Goal: Information Seeking & Learning: Learn about a topic

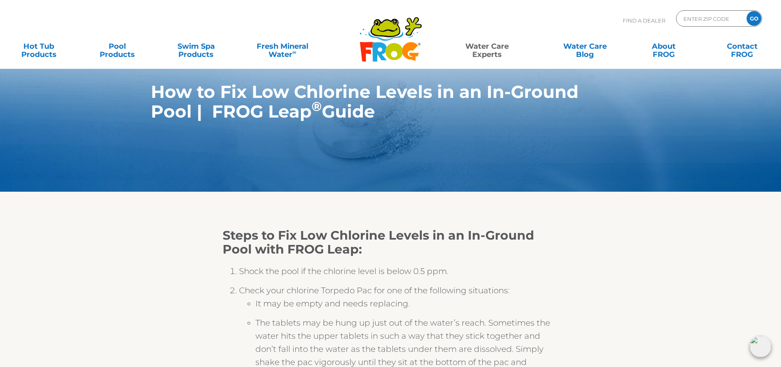
scroll to position [41, 0]
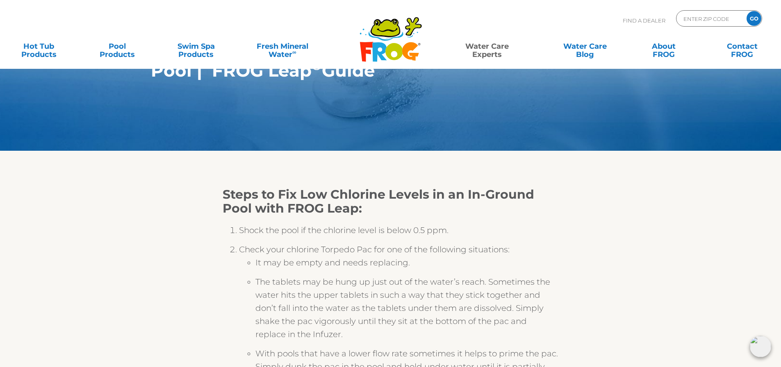
drag, startPoint x: 315, startPoint y: 282, endPoint x: 481, endPoint y: 278, distance: 166.4
click at [481, 278] on li "The tablets may be hung up just out of the water’s reach. Sometimes the water h…" at bounding box center [406, 311] width 303 height 72
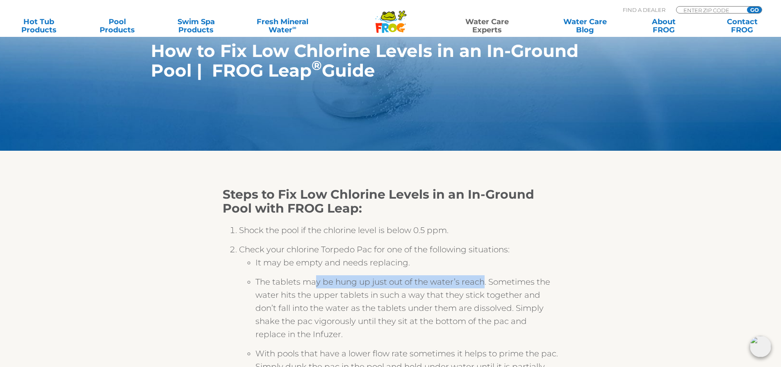
scroll to position [82, 0]
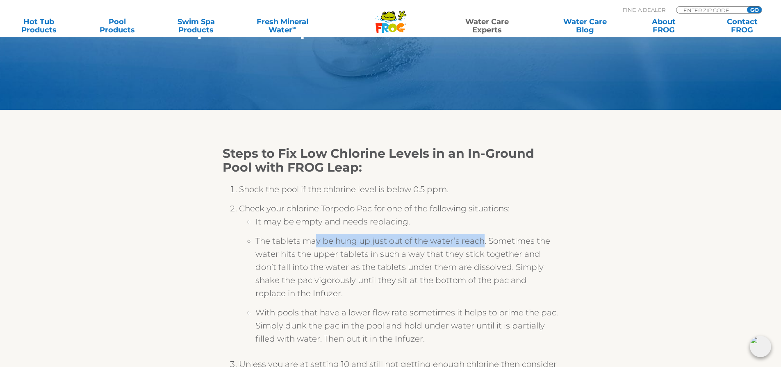
drag, startPoint x: 370, startPoint y: 309, endPoint x: 538, endPoint y: 311, distance: 167.6
click at [536, 311] on li "With pools that have a lower flow rate sometimes it helps to prime the pac. Sim…" at bounding box center [406, 328] width 303 height 45
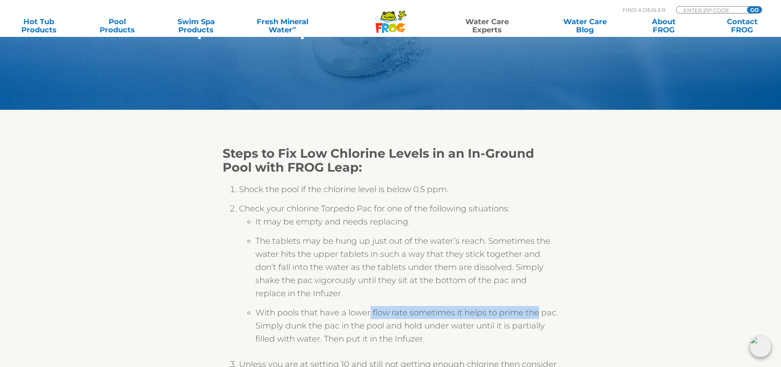
drag, startPoint x: 309, startPoint y: 335, endPoint x: 410, endPoint y: 331, distance: 100.5
click at [410, 331] on li "With pools that have a lower flow rate sometimes it helps to prime the pac. Sim…" at bounding box center [406, 328] width 303 height 45
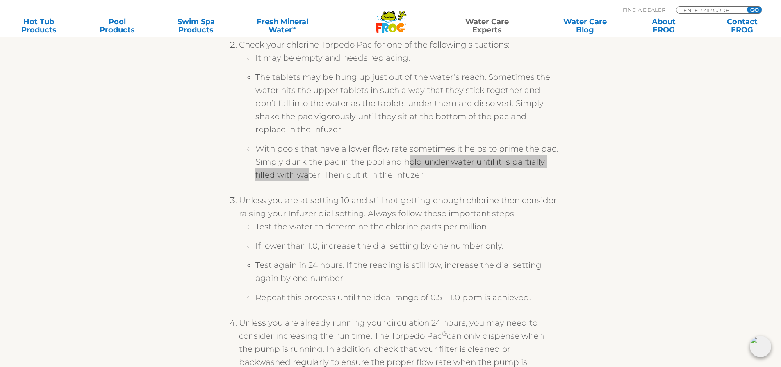
scroll to position [1351, 0]
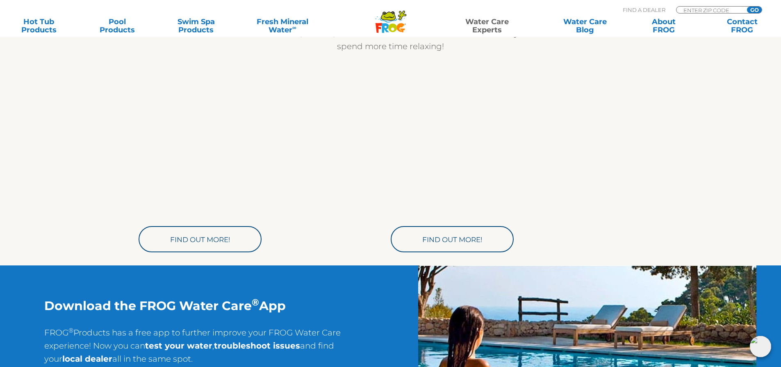
drag, startPoint x: 274, startPoint y: 319, endPoint x: 506, endPoint y: 324, distance: 232.8
drag, startPoint x: 479, startPoint y: 341, endPoint x: 253, endPoint y: 317, distance: 227.1
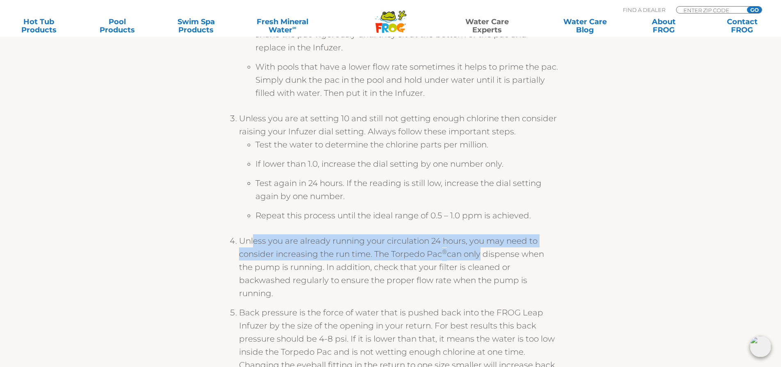
drag, startPoint x: 502, startPoint y: 268, endPoint x: 247, endPoint y: 241, distance: 255.9
click at [244, 241] on li "Unless you are already running your circulation 24 hours, you may need to consi…" at bounding box center [399, 270] width 320 height 72
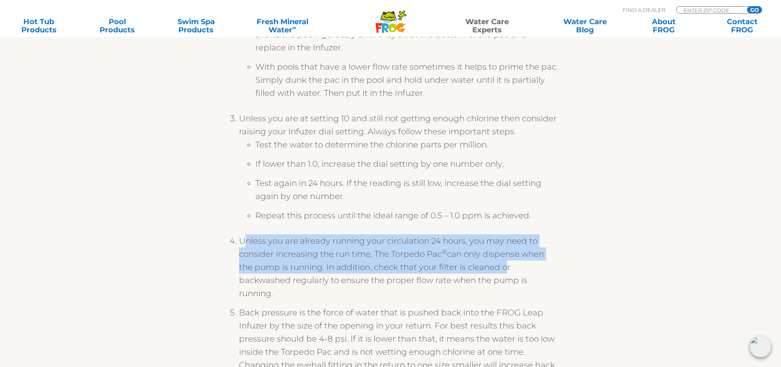
drag, startPoint x: 467, startPoint y: 278, endPoint x: 196, endPoint y: 238, distance: 274.5
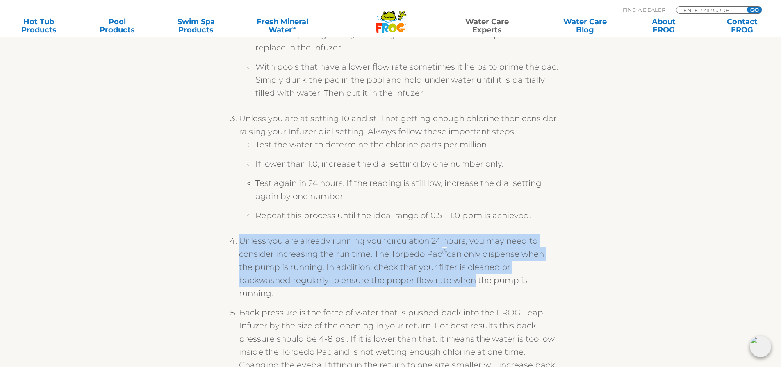
click at [388, 320] on li "Back pressure is the force of water that is pushed back into the FROG Leap Infu…" at bounding box center [399, 348] width 320 height 85
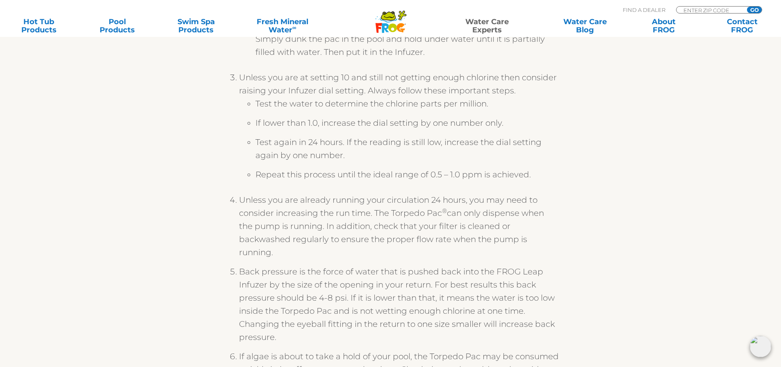
scroll to position [410, 0]
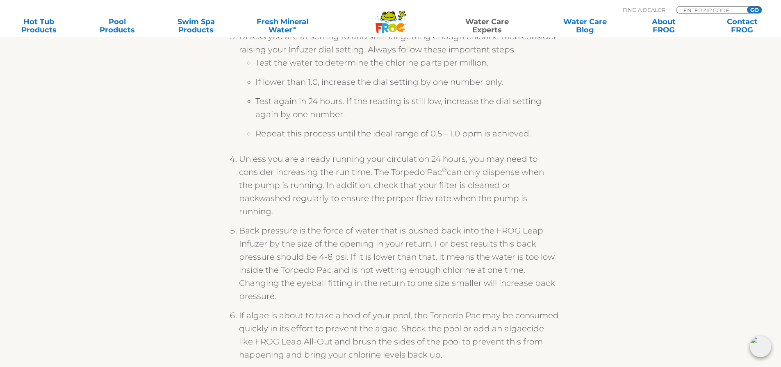
drag, startPoint x: 306, startPoint y: 229, endPoint x: 530, endPoint y: 231, distance: 224.1
click at [530, 231] on li "Back pressure is the force of water that is pushed back into the FROG Leap Infu…" at bounding box center [399, 266] width 320 height 85
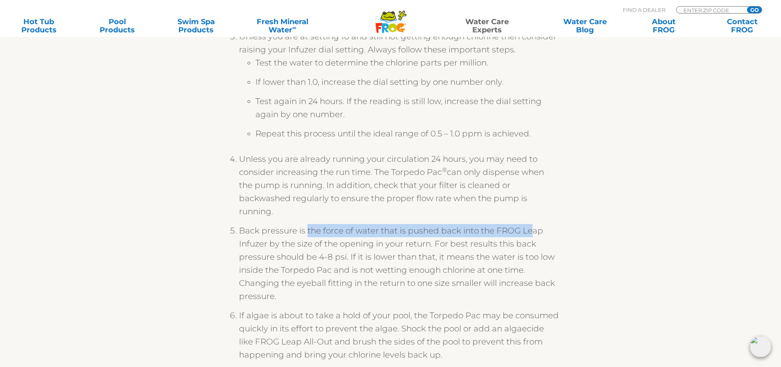
scroll to position [0, 0]
drag, startPoint x: 259, startPoint y: 245, endPoint x: 501, endPoint y: 243, distance: 241.3
click at [502, 243] on li "Back pressure is the force of water that is pushed back into the FROG Leap Infu…" at bounding box center [399, 266] width 320 height 85
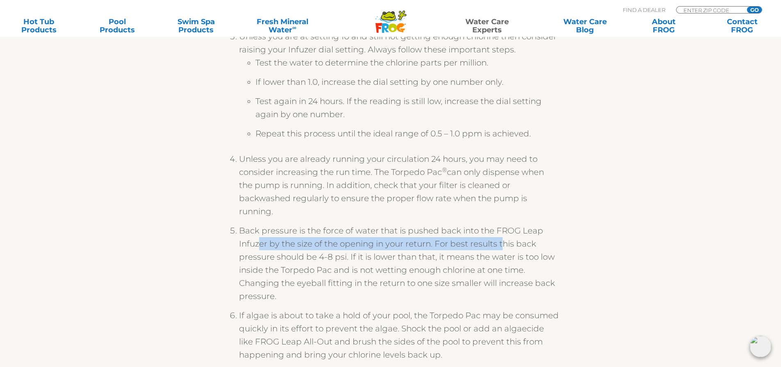
drag, startPoint x: 409, startPoint y: 254, endPoint x: 539, endPoint y: 260, distance: 130.0
click at [539, 260] on li "Back pressure is the force of water that is pushed back into the FROG Leap Infu…" at bounding box center [399, 266] width 320 height 85
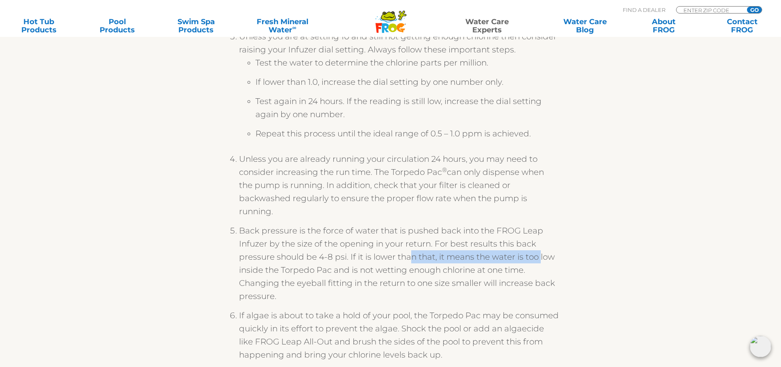
drag, startPoint x: 357, startPoint y: 266, endPoint x: 500, endPoint y: 268, distance: 143.0
click at [500, 268] on li "Back pressure is the force of water that is pushed back into the FROG Leap Infu…" at bounding box center [399, 266] width 320 height 85
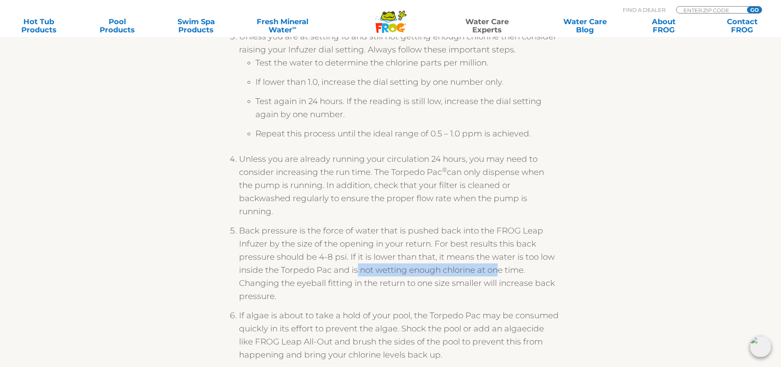
drag, startPoint x: 495, startPoint y: 285, endPoint x: 232, endPoint y: 284, distance: 263.5
click at [232, 283] on ol "Shock the pool if the chlorine level is below 0.5 ppm. Check your chlorine Torp…" at bounding box center [390, 212] width 336 height 731
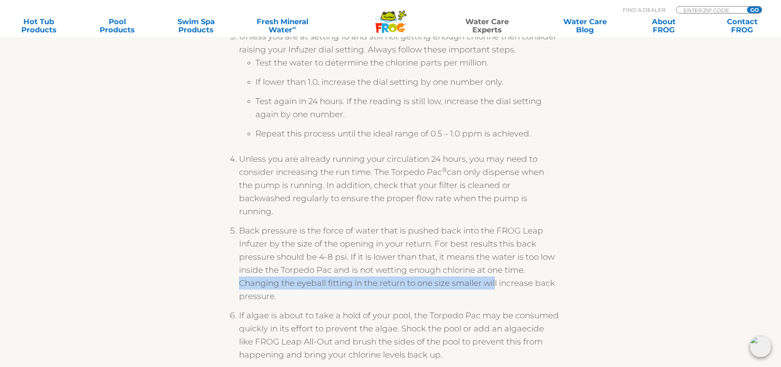
drag, startPoint x: 264, startPoint y: 324, endPoint x: 259, endPoint y: 316, distance: 8.6
click at [259, 316] on li "If algae is about to take a hold of your pool, the Torpedo Pac may be consumed …" at bounding box center [399, 338] width 320 height 59
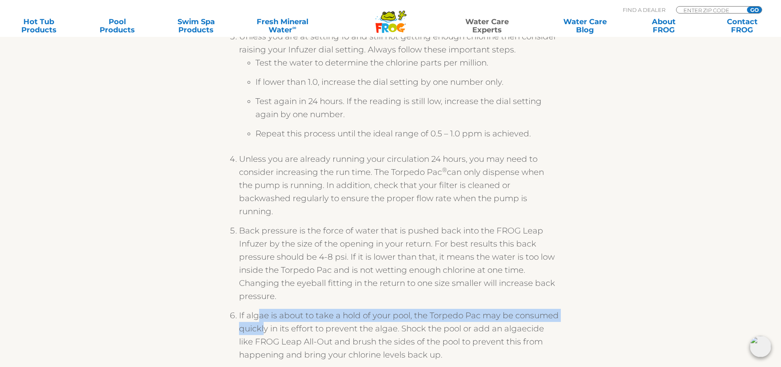
click at [397, 327] on li "If algae is about to take a hold of your pool, the Torpedo Pac may be consumed …" at bounding box center [399, 338] width 320 height 59
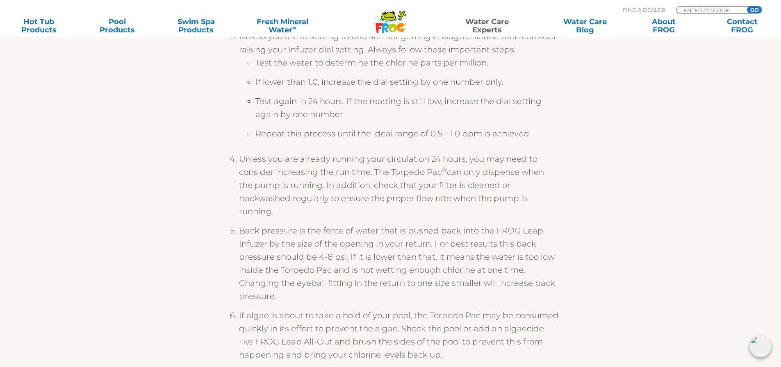
drag, startPoint x: 456, startPoint y: 325, endPoint x: 308, endPoint y: 308, distance: 148.9
click at [308, 308] on ol "Shock the pool if the chlorine level is below 0.5 ppm. Check your chlorine Torp…" at bounding box center [390, 212] width 336 height 731
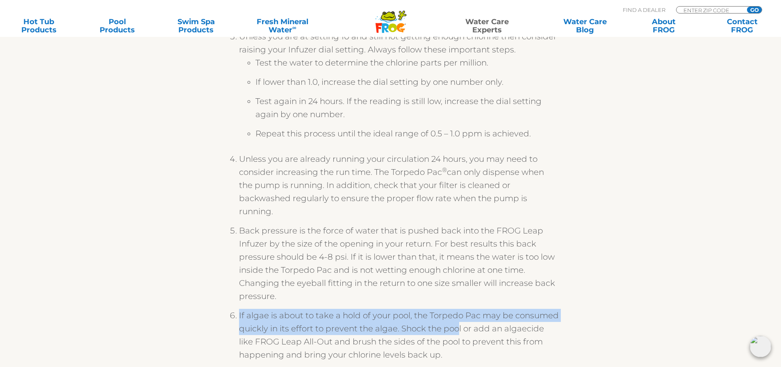
scroll to position [492, 0]
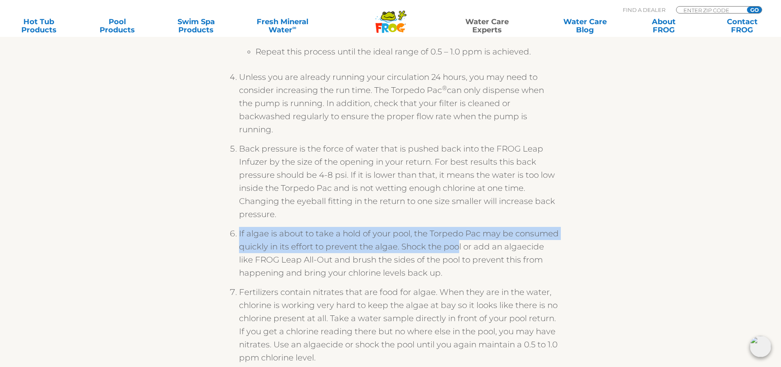
drag, startPoint x: 262, startPoint y: 289, endPoint x: 486, endPoint y: 287, distance: 224.1
click at [486, 288] on li "Fertilizers contain nitrates that are food for algae. When they are in the wate…" at bounding box center [399, 328] width 320 height 85
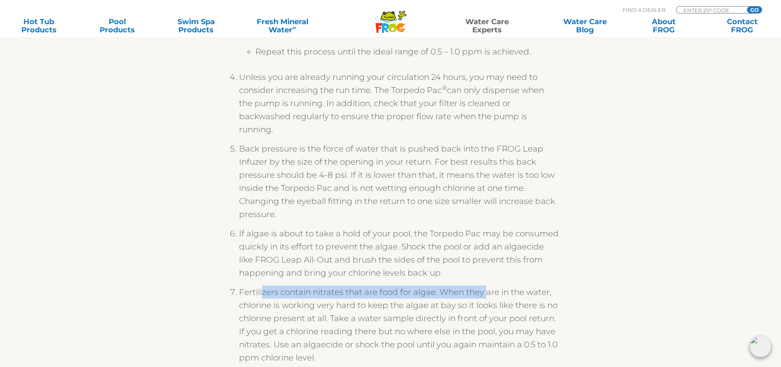
drag, startPoint x: 482, startPoint y: 309, endPoint x: 259, endPoint y: 285, distance: 224.1
click at [259, 285] on ol "Shock the pool if the chlorine level is below 0.5 ppm. Check your chlorine Torp…" at bounding box center [390, 130] width 336 height 731
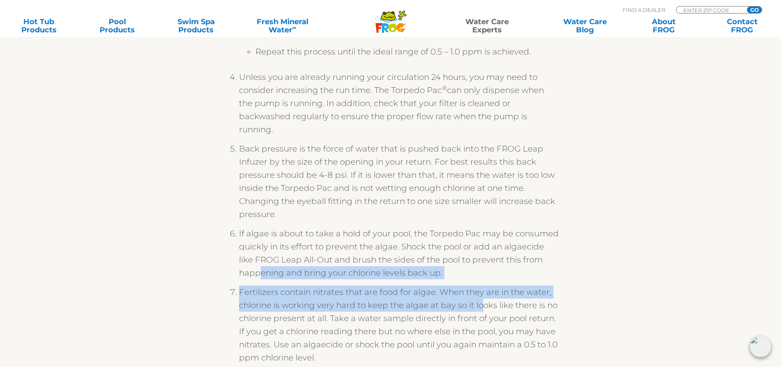
scroll to position [533, 0]
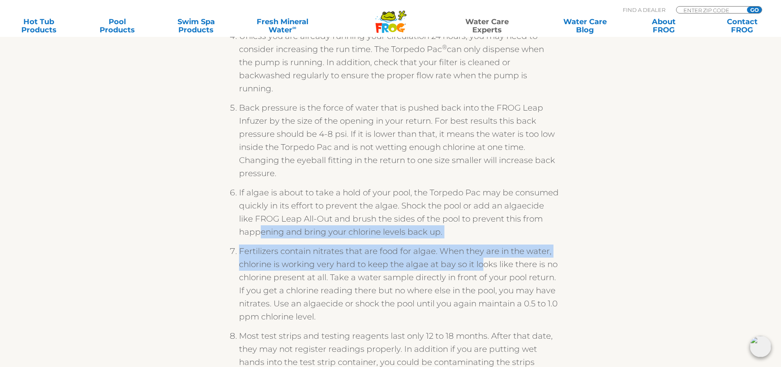
drag, startPoint x: 497, startPoint y: 308, endPoint x: 290, endPoint y: 198, distance: 234.2
click at [293, 206] on ol "Shock the pool if the chlorine level is below 0.5 ppm. Check your chlorine Torp…" at bounding box center [390, 89] width 336 height 731
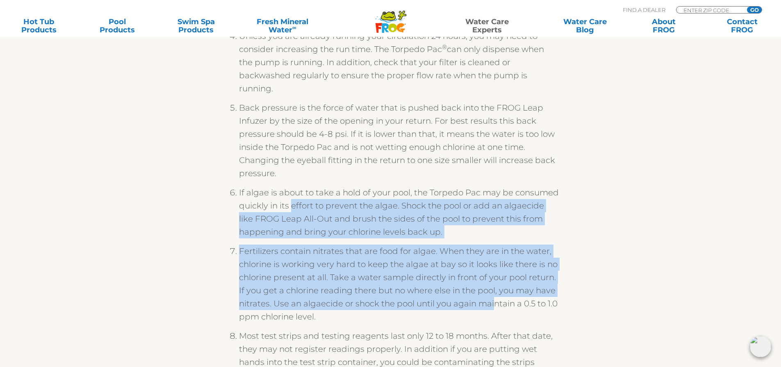
drag, startPoint x: 340, startPoint y: 338, endPoint x: 252, endPoint y: 232, distance: 137.1
click at [252, 232] on ol "Shock the pool if the chlorine level is below 0.5 ppm. Check your chlorine Torp…" at bounding box center [390, 89] width 336 height 731
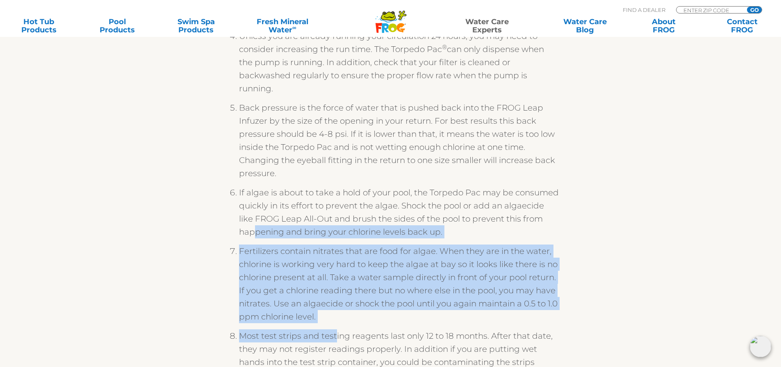
drag, startPoint x: 460, startPoint y: 341, endPoint x: 301, endPoint y: 252, distance: 181.9
click at [301, 252] on ol "Shock the pool if the chlorine level is below 0.5 ppm. Check your chlorine Torp…" at bounding box center [390, 89] width 336 height 731
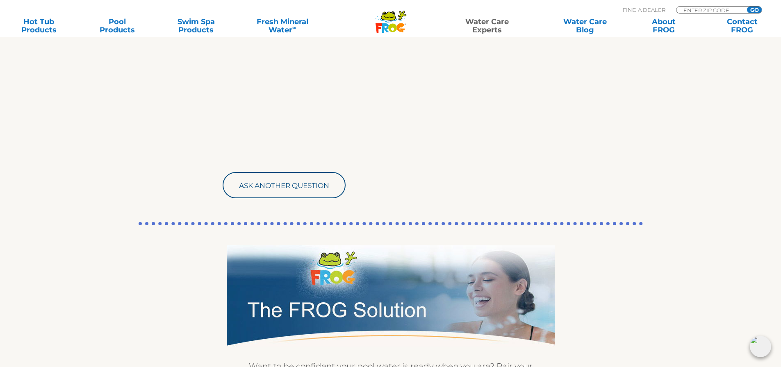
scroll to position [896, 0]
